Goal: Navigation & Orientation: Go to known website

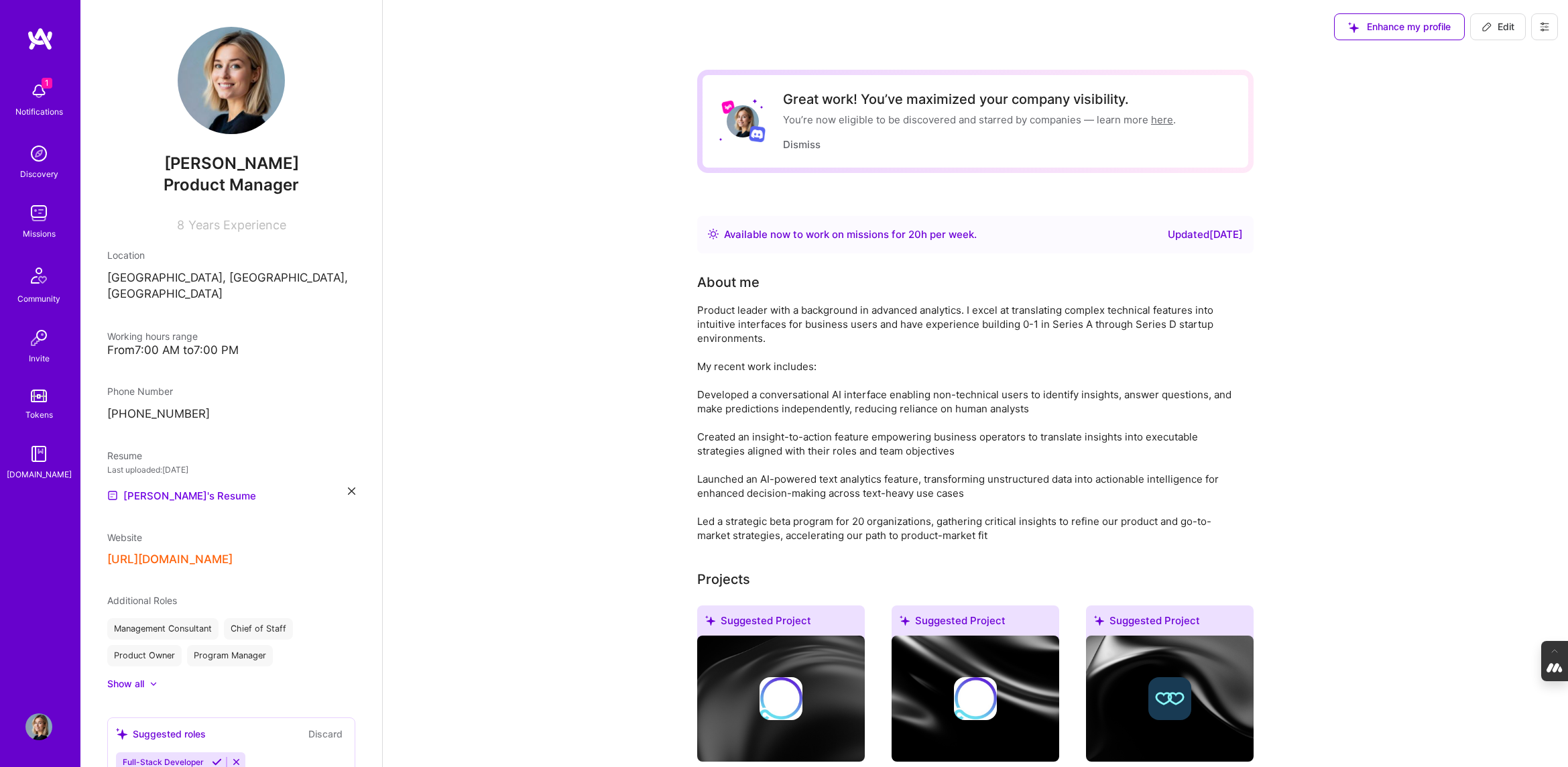
click at [1547, 31] on icon at bounding box center [1545, 27] width 11 height 11
click at [1504, 127] on button "Log Out" at bounding box center [1507, 126] width 100 height 34
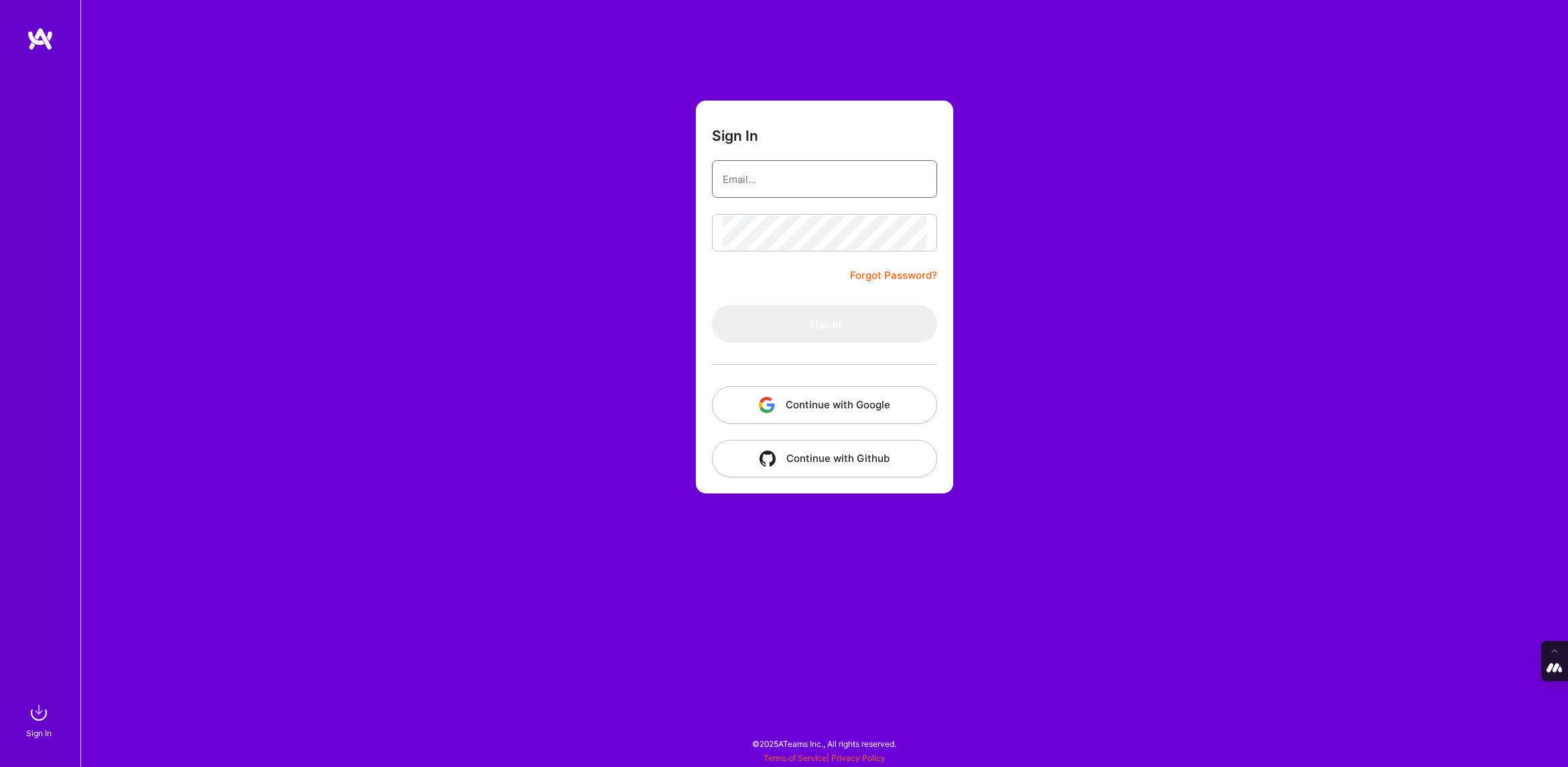
click at [779, 168] on input "email" at bounding box center [825, 179] width 204 height 34
type input "tanya@a.team"
click at [819, 399] on button "Continue with Google" at bounding box center [825, 405] width 225 height 38
click at [784, 407] on button "Continue with Google" at bounding box center [825, 405] width 225 height 38
